Goal: Task Accomplishment & Management: Complete application form

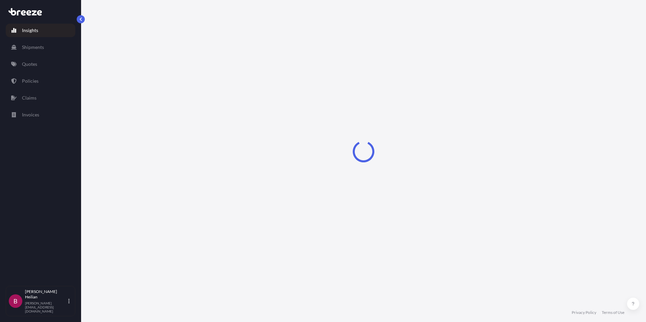
select select "2025"
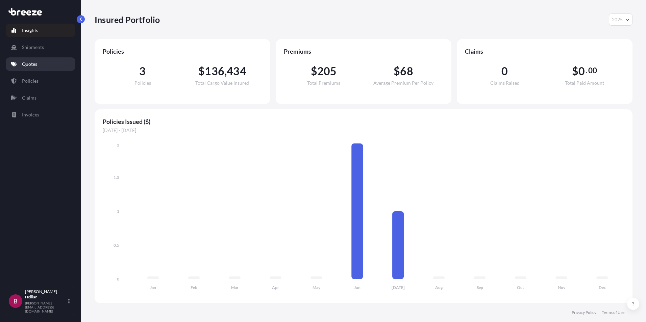
click at [23, 62] on p "Quotes" at bounding box center [29, 64] width 15 height 7
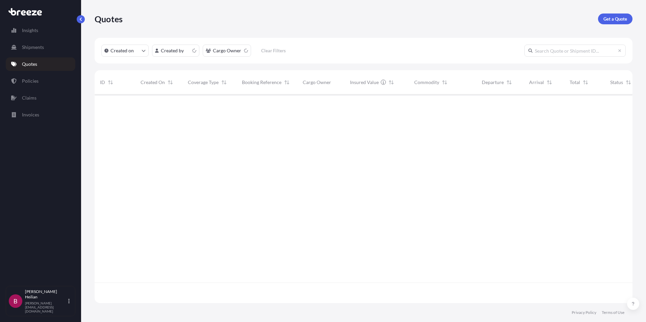
scroll to position [207, 533]
click at [321, 103] on span "Umi The Source" at bounding box center [319, 105] width 33 height 7
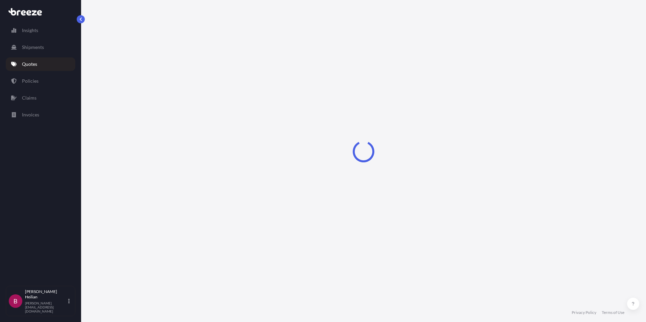
select select "Road"
select select "Air"
select select "Road"
select select "1"
select select "2025"
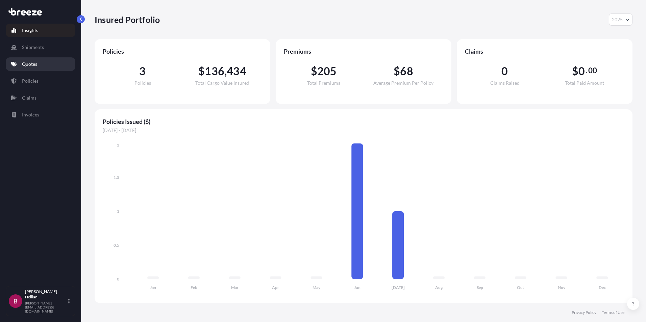
click at [27, 62] on p "Quotes" at bounding box center [29, 64] width 15 height 7
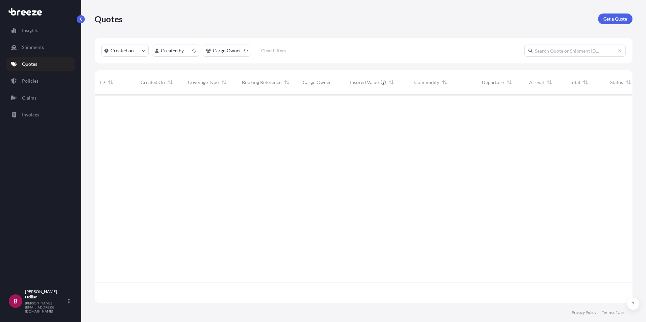
scroll to position [207, 533]
click at [156, 106] on span "Oct 3, 2025 BH Billie Heilian" at bounding box center [159, 105] width 36 height 13
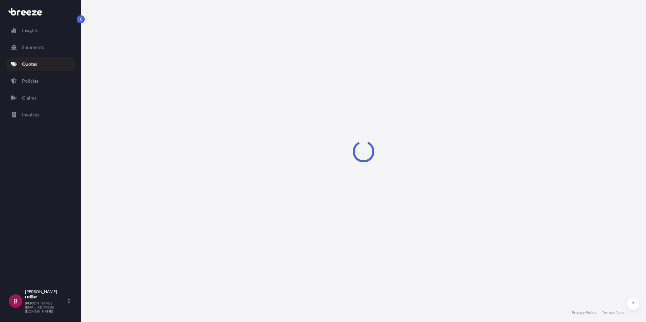
select select "Road"
select select "Air"
select select "Road"
select select "1"
